Goal: Navigation & Orientation: Understand site structure

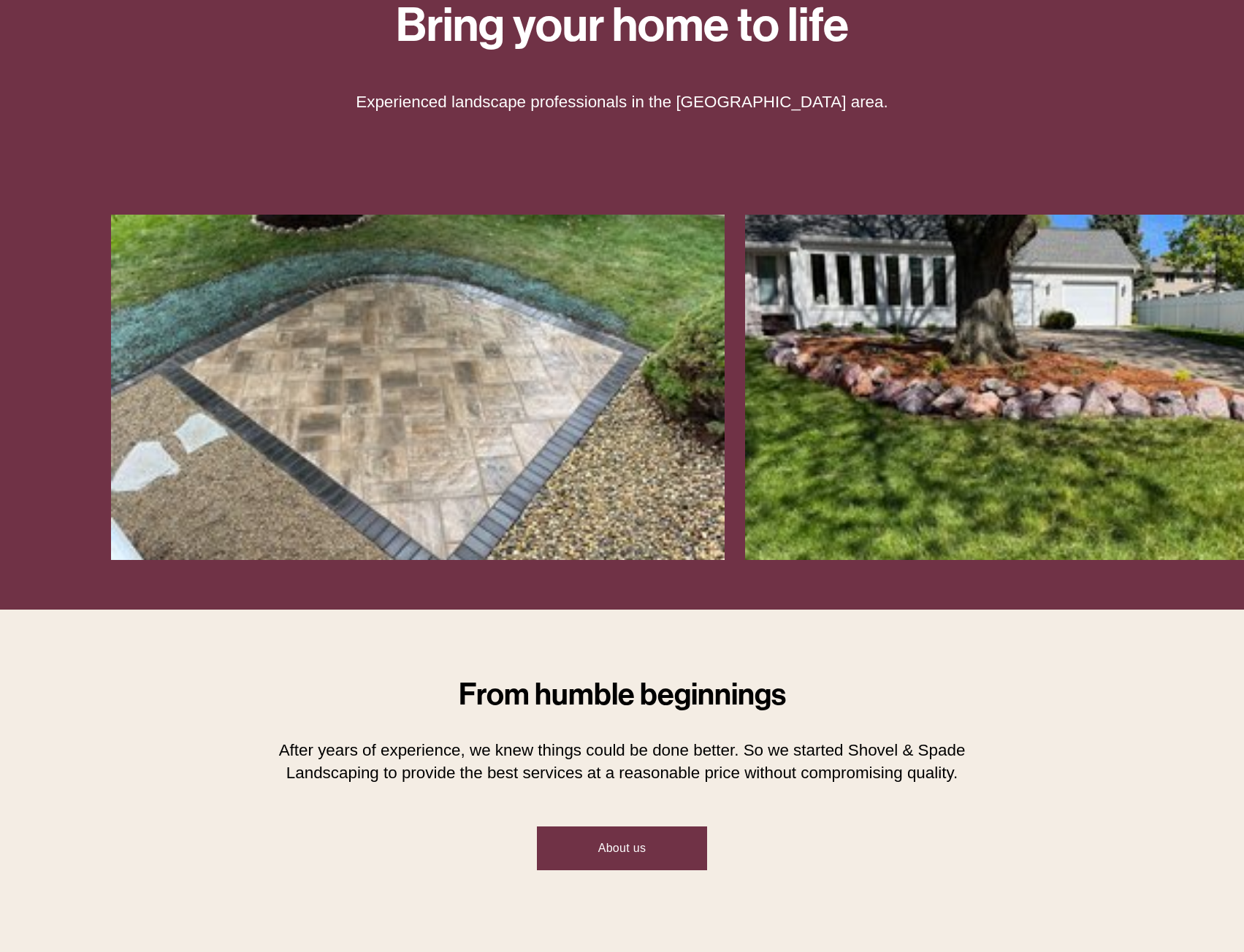
scroll to position [438, 0]
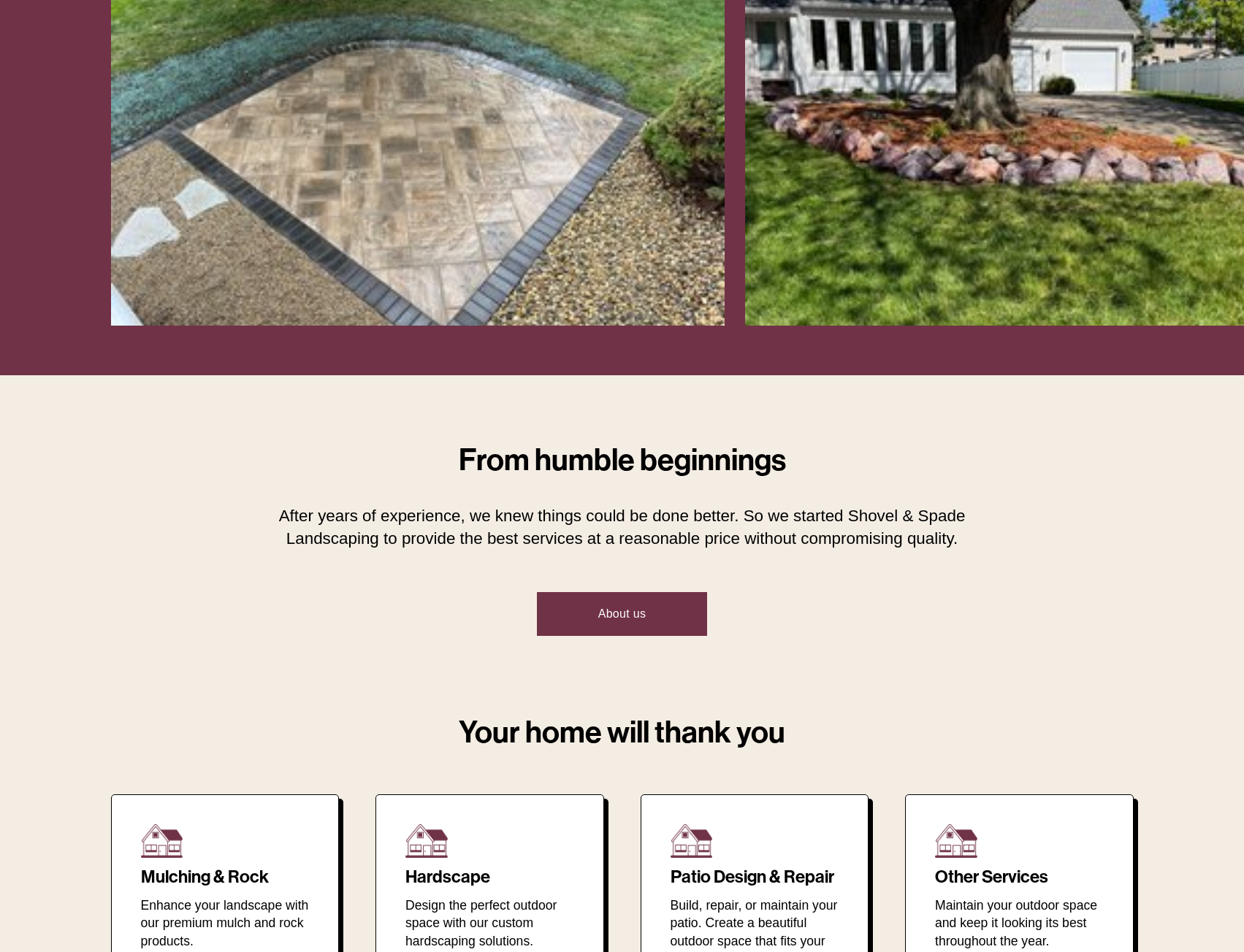
click at [636, 613] on link "About us" at bounding box center [622, 614] width 170 height 44
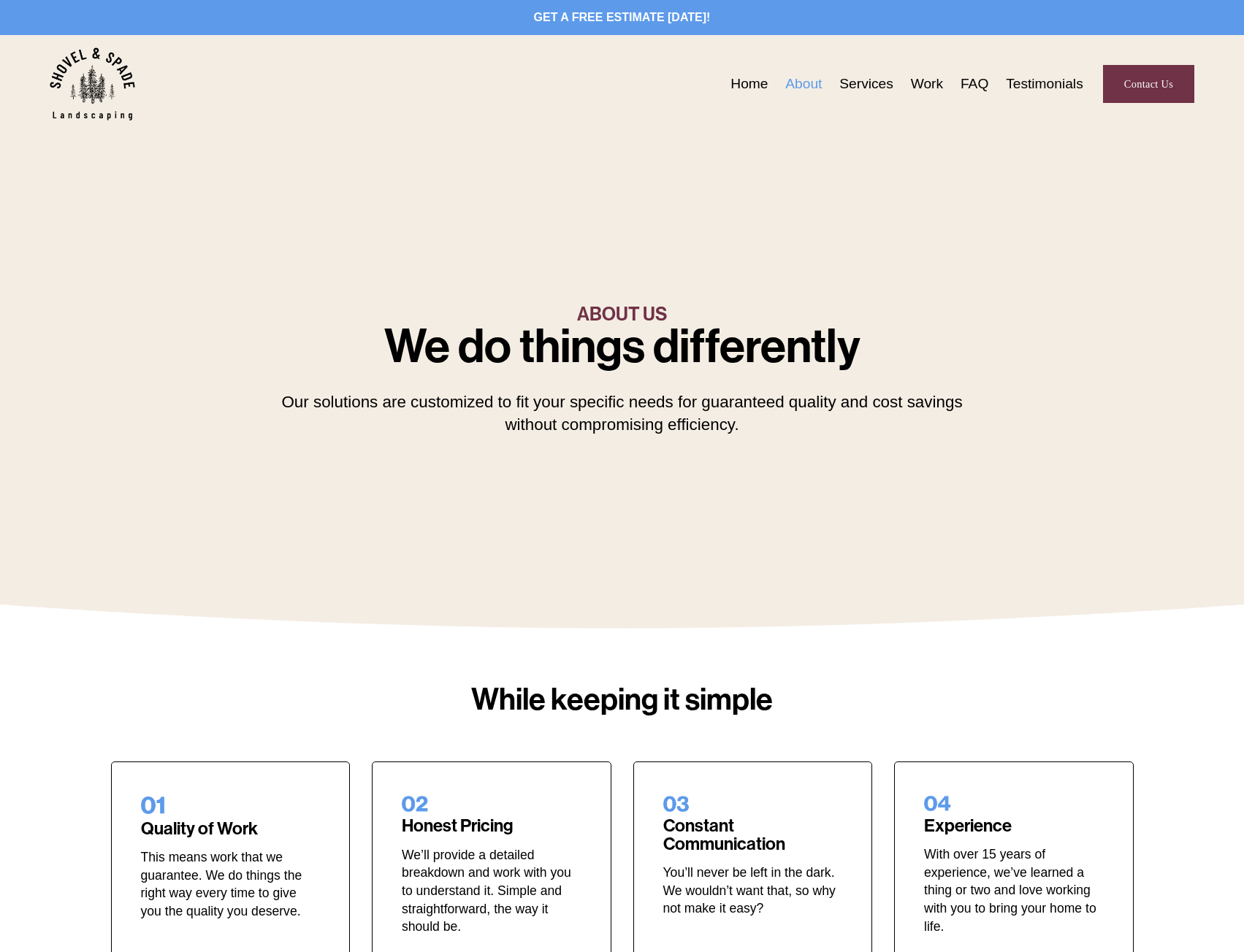
click at [863, 90] on link "Services" at bounding box center [866, 84] width 54 height 23
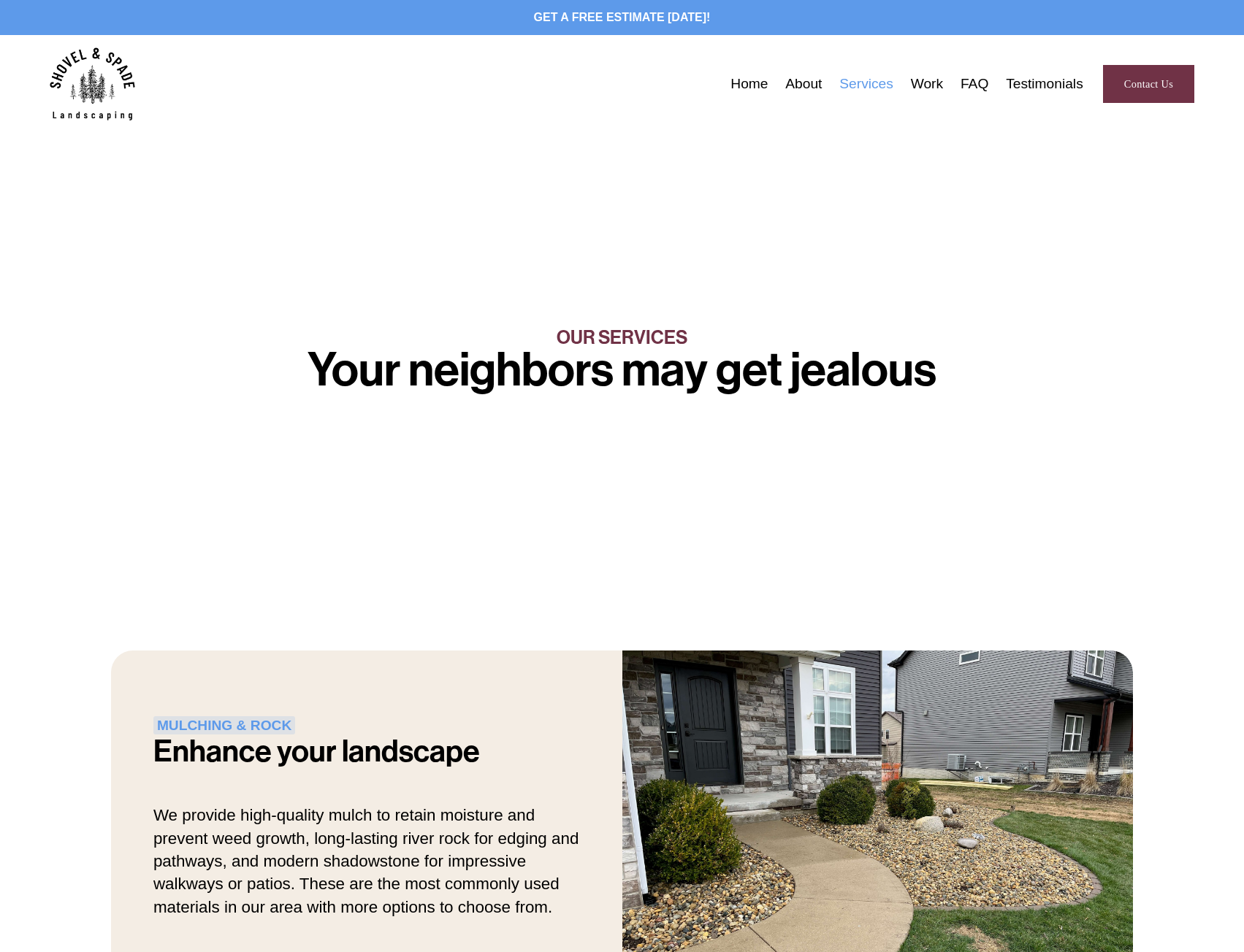
click at [973, 78] on link "FAQ" at bounding box center [974, 84] width 28 height 23
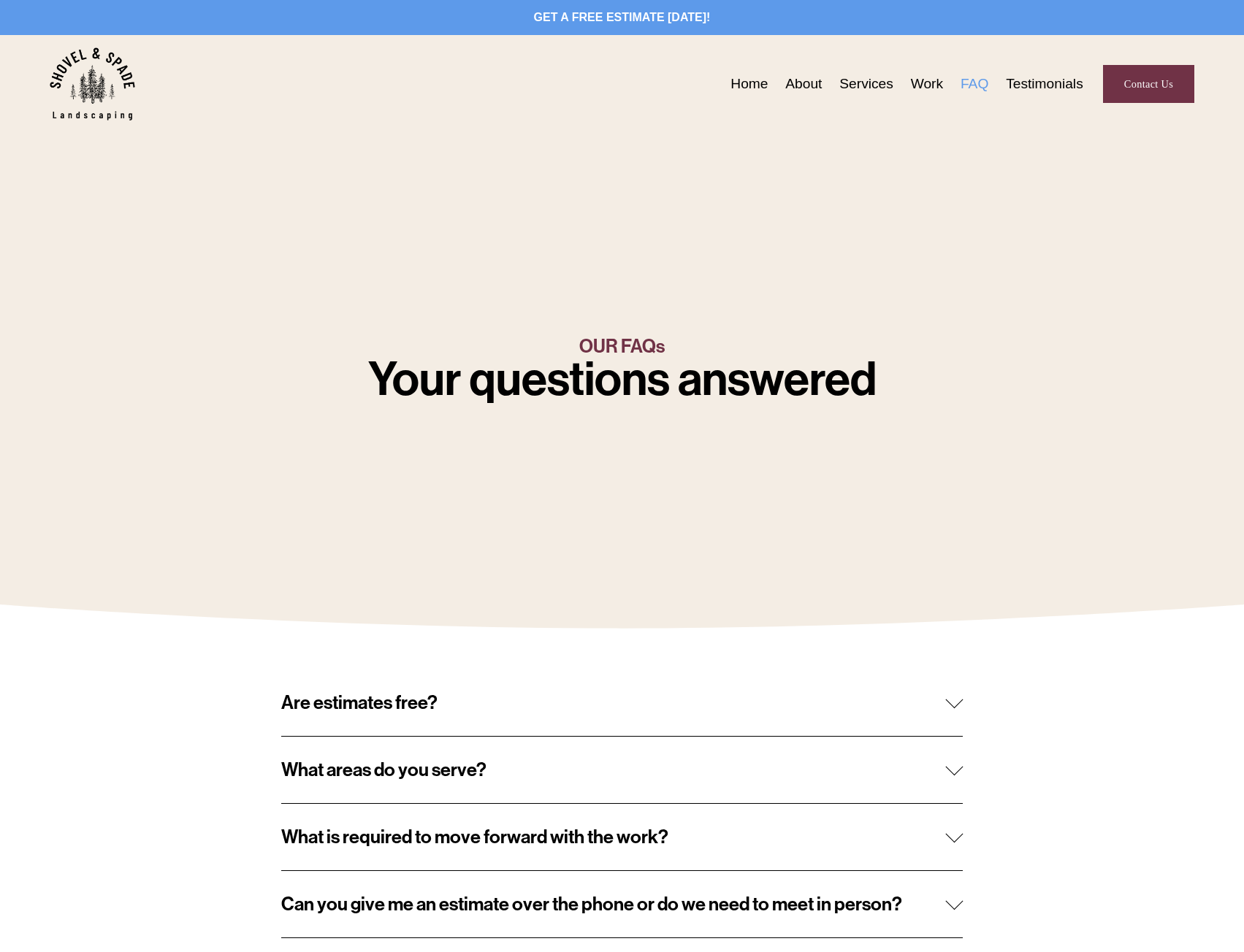
click at [1034, 87] on link "Testimonials" at bounding box center [1044, 84] width 77 height 23
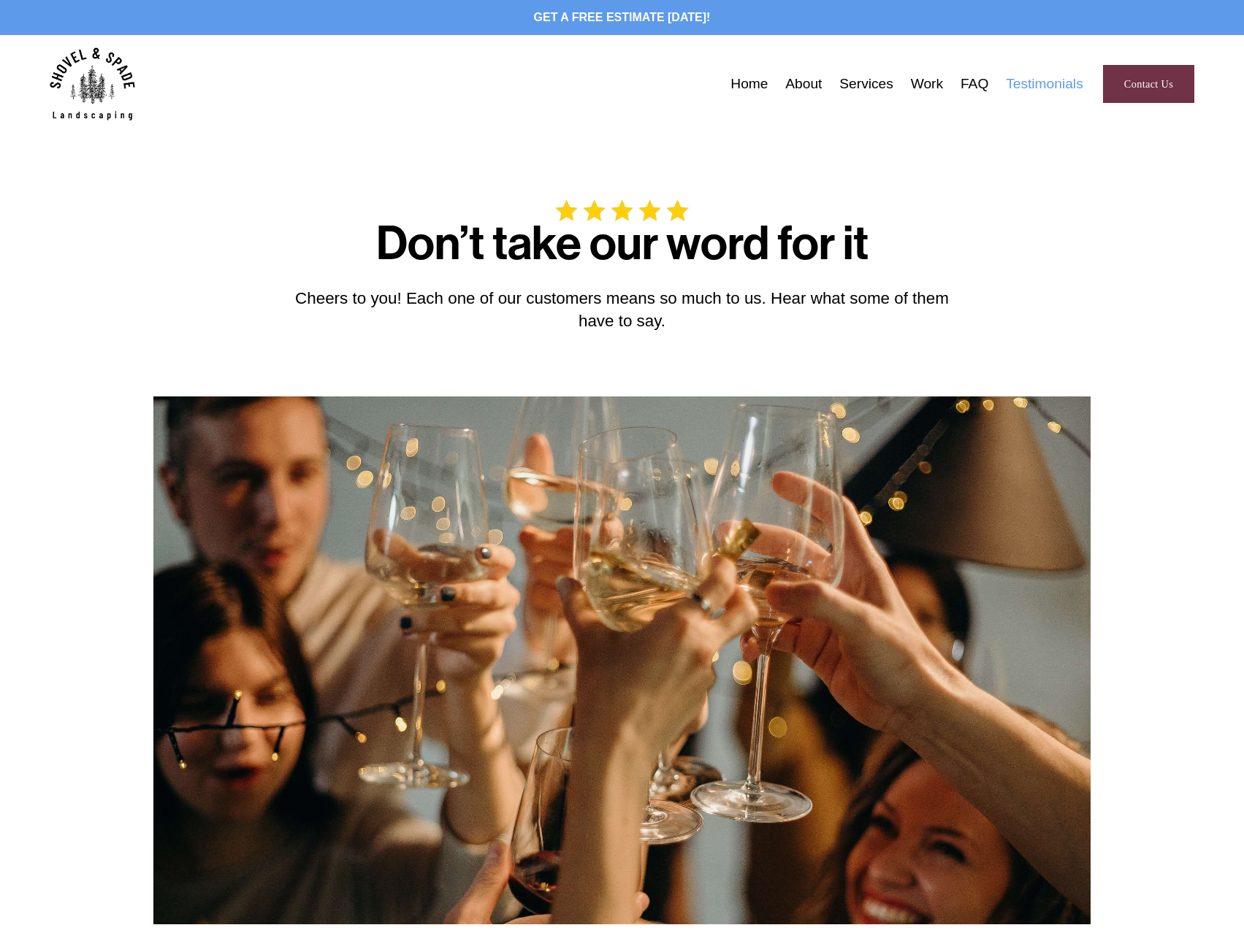
click at [744, 76] on link "Home" at bounding box center [749, 84] width 37 height 23
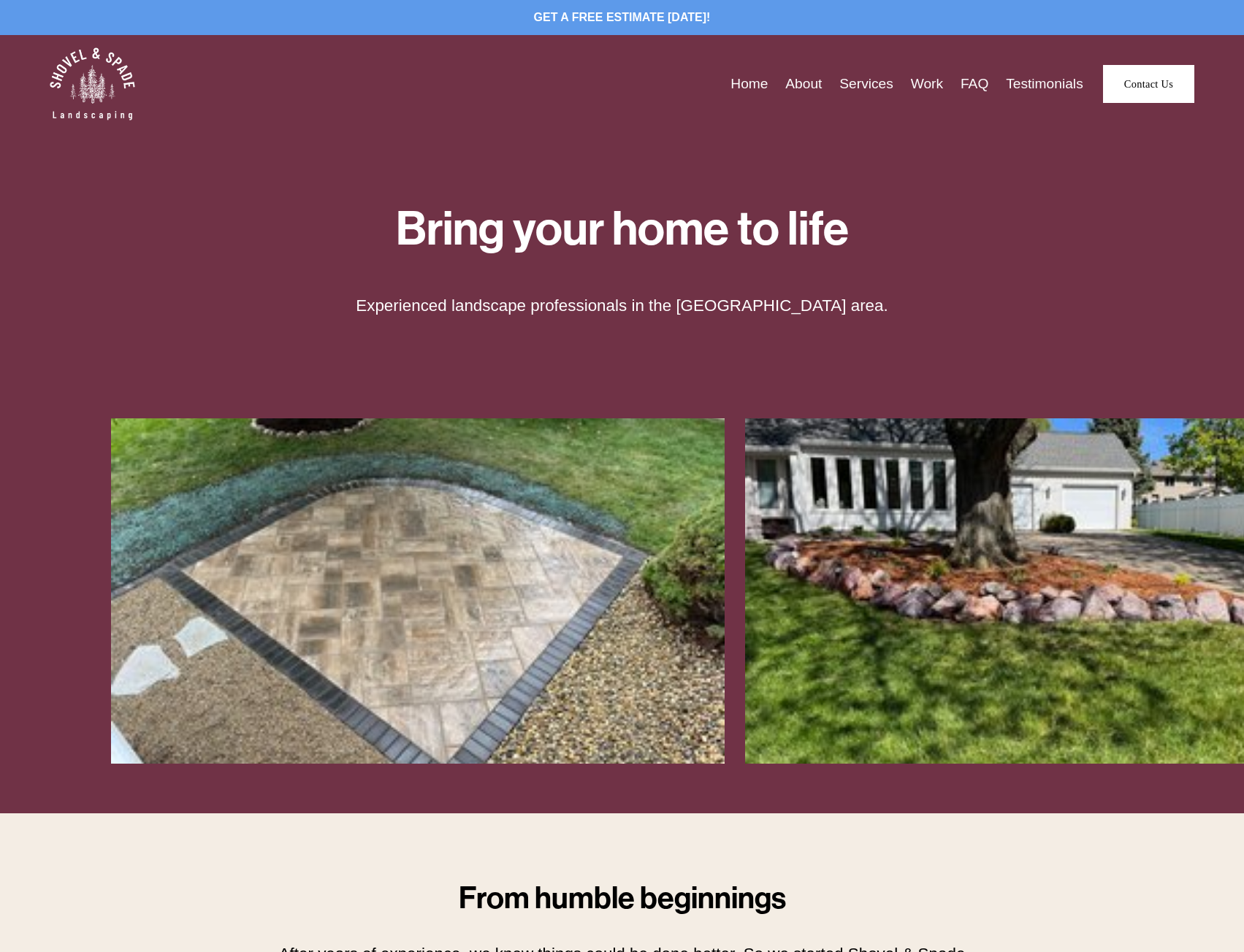
click at [813, 77] on link "About" at bounding box center [804, 84] width 37 height 23
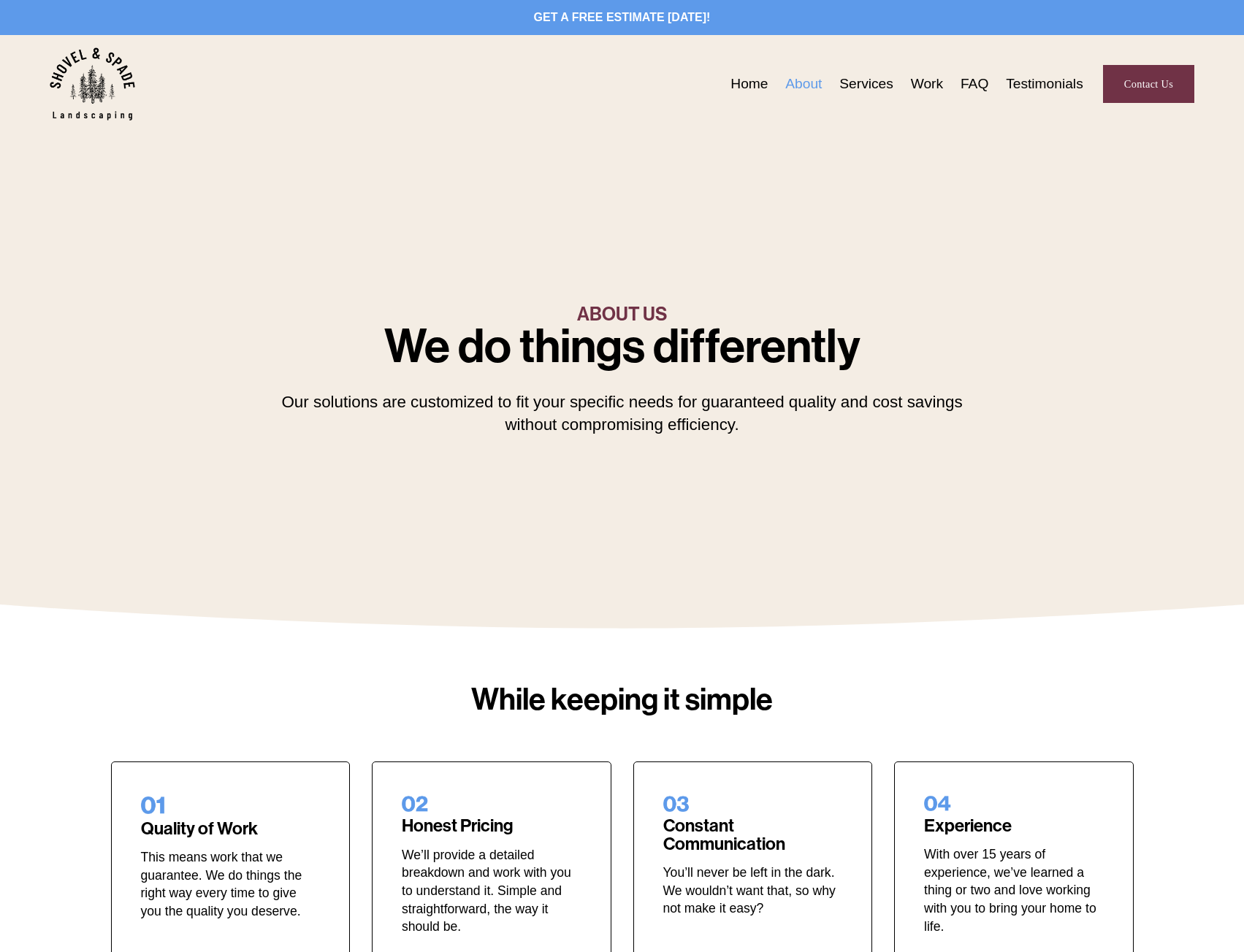
click at [839, 83] on link "Services" at bounding box center [866, 84] width 54 height 23
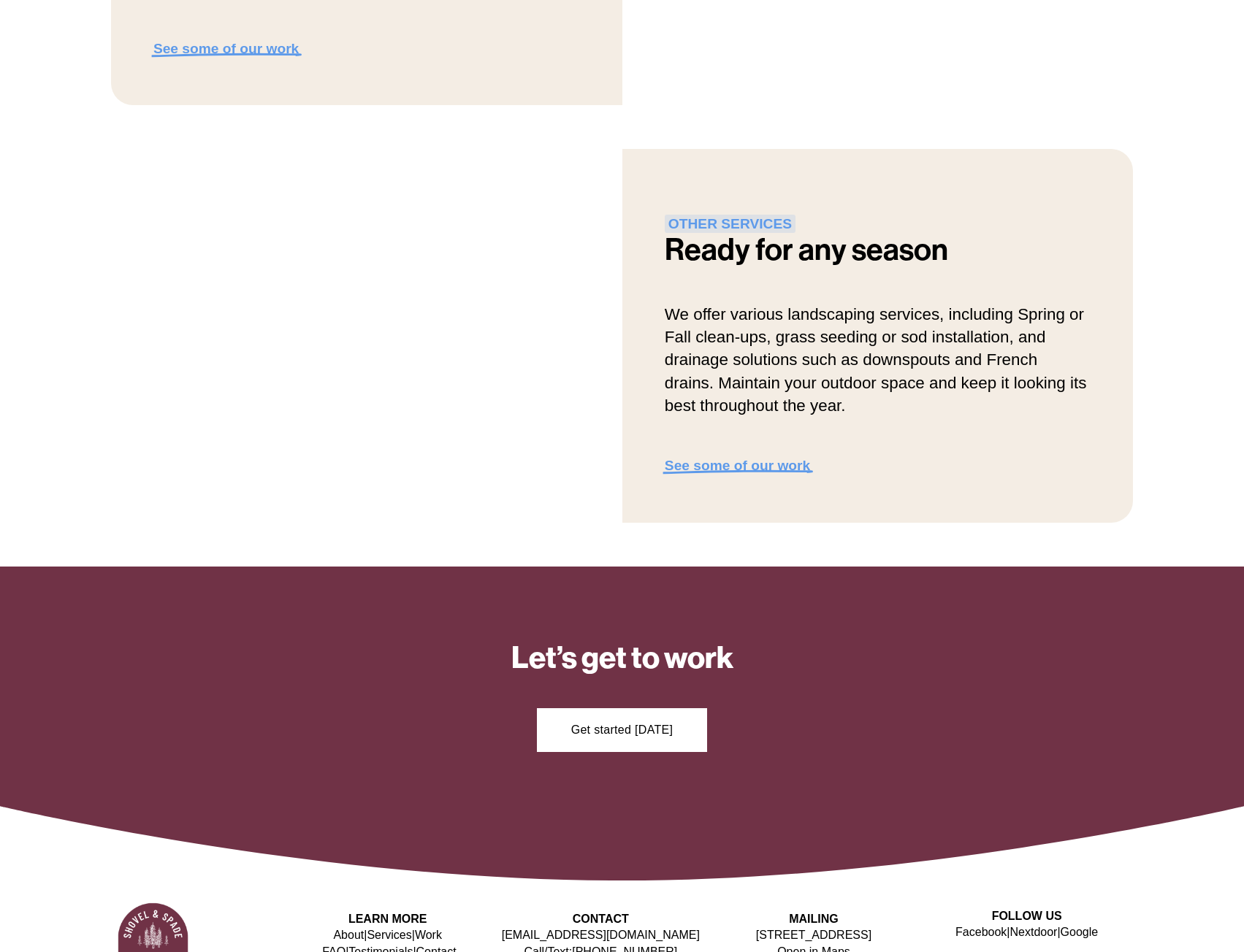
scroll to position [1792, 0]
